Goal: Task Accomplishment & Management: Use online tool/utility

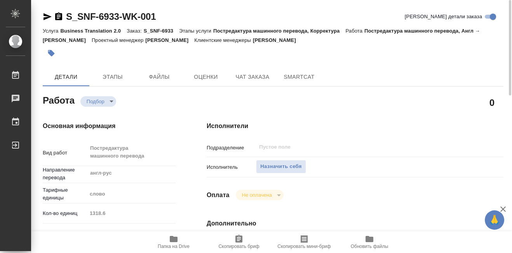
scroll to position [39, 0]
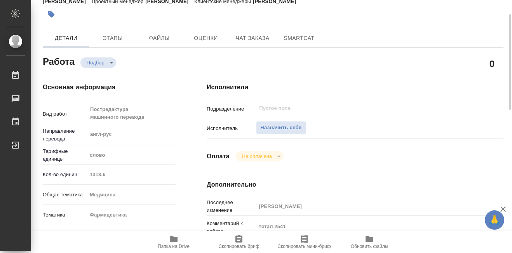
click at [173, 240] on icon "button" at bounding box center [174, 239] width 8 height 6
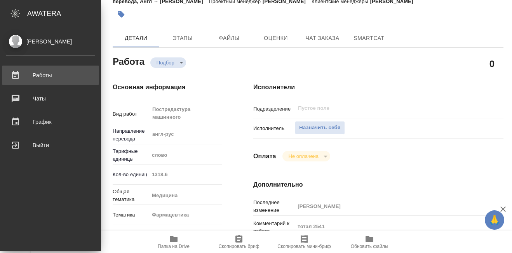
click at [18, 72] on div "Работы" at bounding box center [50, 76] width 89 height 12
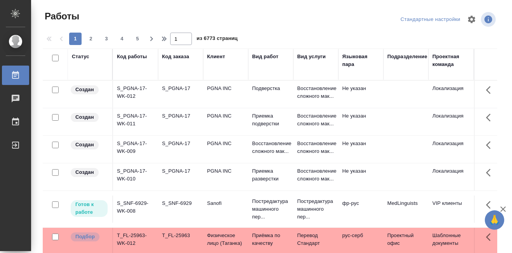
click at [129, 59] on div "Код работы" at bounding box center [132, 57] width 30 height 8
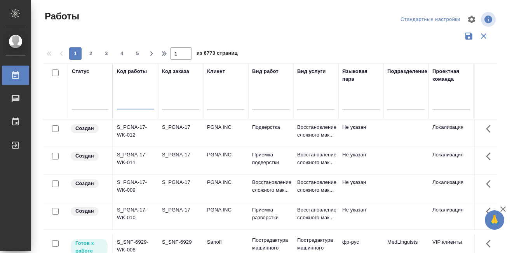
paste input "S_NVRT-5221"
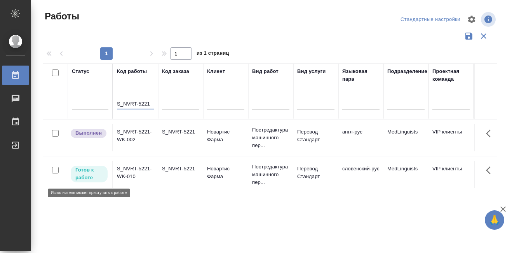
type input "S_NVRT-5221"
click at [87, 169] on p "Готов к работе" at bounding box center [89, 174] width 28 height 16
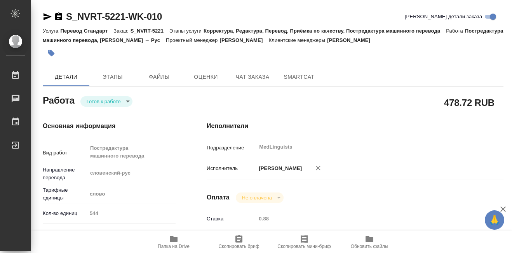
type textarea "x"
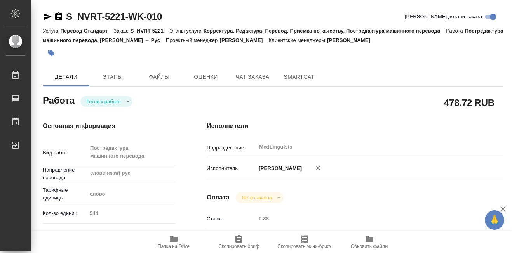
type textarea "x"
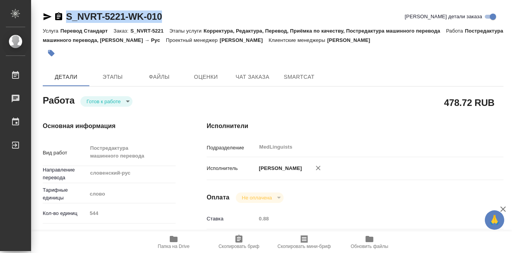
drag, startPoint x: 64, startPoint y: 9, endPoint x: 161, endPoint y: 18, distance: 97.1
copy link "S_NVRT-5221-WK-010"
click at [173, 242] on icon "button" at bounding box center [174, 239] width 8 height 6
